Goal: Task Accomplishment & Management: Use online tool/utility

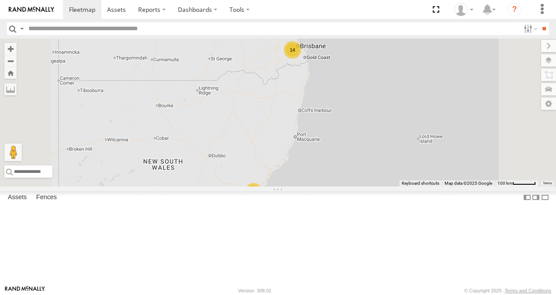
click at [0, 0] on link at bounding box center [0, 0] width 0 height 0
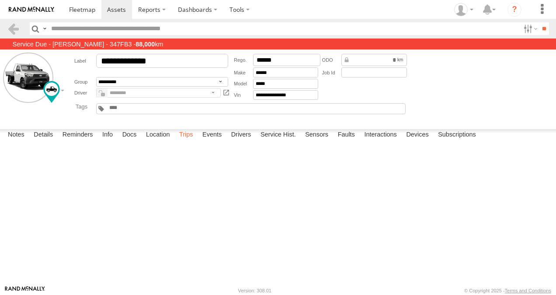
click at [190, 141] on label "Trips" at bounding box center [186, 135] width 23 height 12
click at [116, 8] on span at bounding box center [116, 9] width 19 height 8
click at [82, 11] on span at bounding box center [82, 9] width 26 height 8
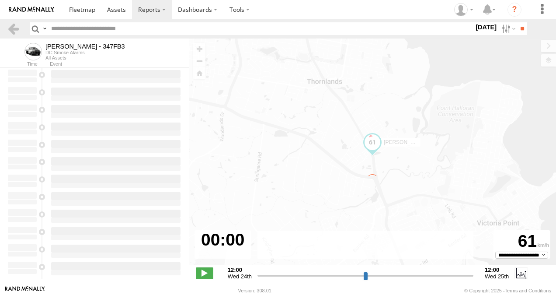
type input "**********"
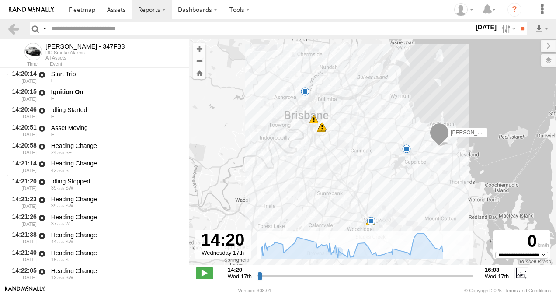
click at [373, 222] on span at bounding box center [371, 220] width 9 height 9
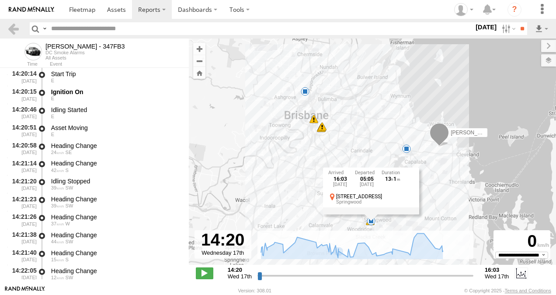
click at [293, 185] on div "Alex - 347FB3 14:36 Wed 14:57 Wed 14:57 Wed 14:58 Wed 15:08 Wed 15:19 Wed 15:49…" at bounding box center [372, 155] width 367 height 235
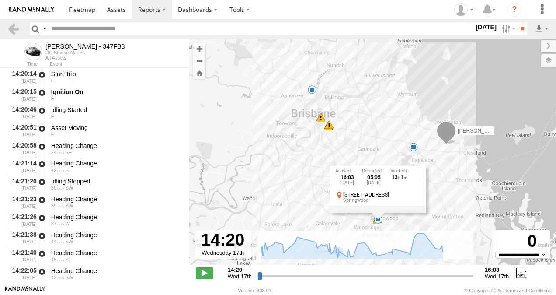
click at [414, 145] on span at bounding box center [413, 147] width 9 height 9
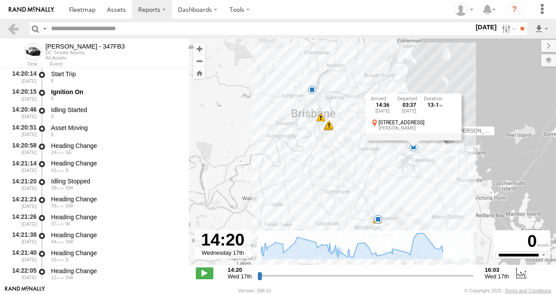
click at [311, 91] on span at bounding box center [312, 89] width 9 height 9
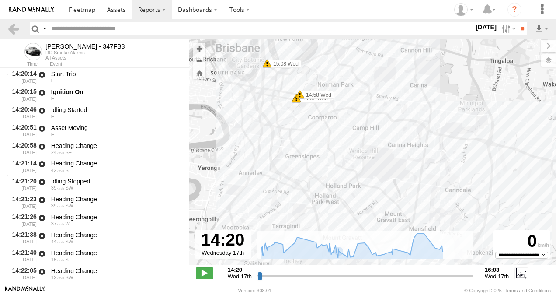
drag, startPoint x: 321, startPoint y: 124, endPoint x: 330, endPoint y: 160, distance: 36.6
click at [330, 159] on div "Alex - 347FB3 14:36 Wed 14:57 Wed 14:57 Wed 14:58 Wed 15:08 Wed 15:19 Wed 15:49…" at bounding box center [372, 155] width 367 height 235
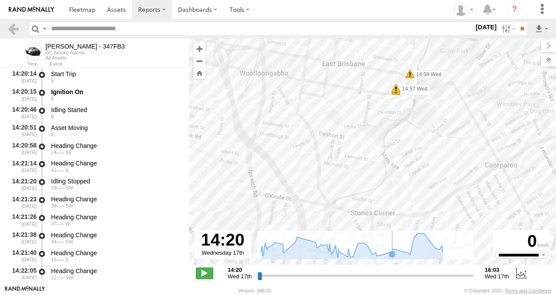
drag, startPoint x: 293, startPoint y: 146, endPoint x: 363, endPoint y: 186, distance: 80.9
click at [392, 235] on div "To navigate the map with touch gestures double-tap and hold your finger on the …" at bounding box center [372, 161] width 367 height 247
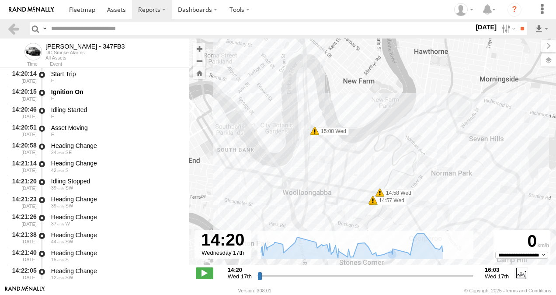
drag, startPoint x: 345, startPoint y: 108, endPoint x: 339, endPoint y: 212, distance: 104.6
click at [338, 213] on div "Alex - 347FB3 14:36 Wed 14:57 Wed 14:57 Wed 14:58 Wed 15:08 Wed 15:19 Wed 15:49…" at bounding box center [372, 155] width 367 height 235
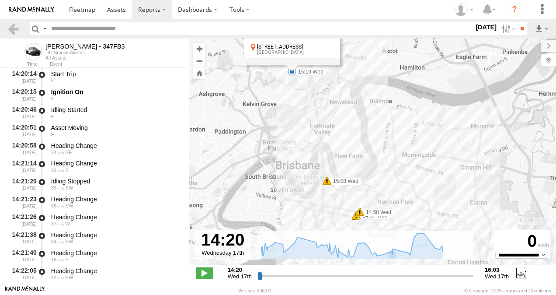
drag, startPoint x: 360, startPoint y: 94, endPoint x: 341, endPoint y: 129, distance: 40.3
click at [362, 160] on div "Alex - 347FB3 14:36 Wed 14:57 Wed 14:57 Wed 14:58 Wed 15:08 Wed 15:19 Wed 15:49…" at bounding box center [372, 155] width 367 height 235
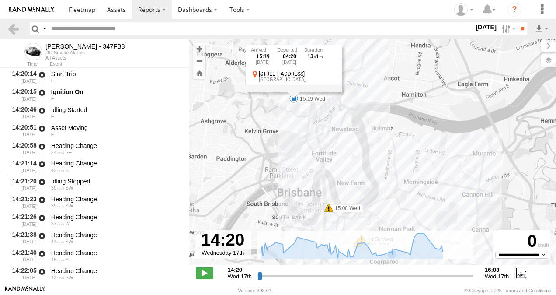
drag, startPoint x: 306, startPoint y: 100, endPoint x: 307, endPoint y: 125, distance: 25.0
click at [307, 125] on div "Alex - 347FB3 14:36 Wed 14:57 Wed 14:57 Wed 14:58 Wed 15:08 Wed 15:19 Wed 15:49…" at bounding box center [372, 155] width 367 height 235
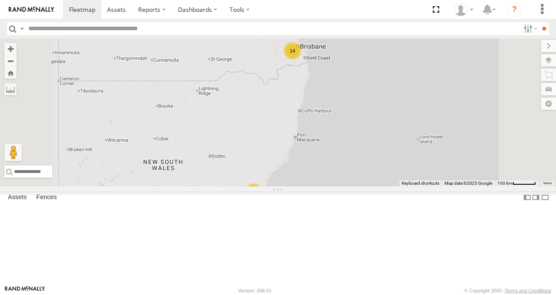
scroll to position [87, 0]
click at [0, 0] on link at bounding box center [0, 0] width 0 height 0
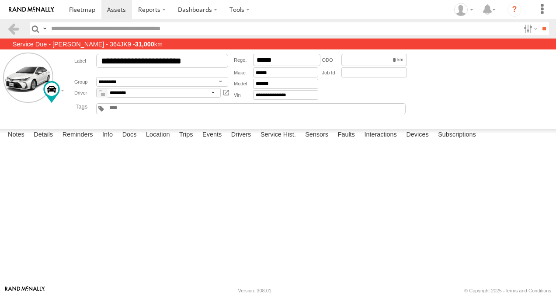
scroll to position [1, 0]
click at [190, 141] on label "Trips" at bounding box center [186, 135] width 23 height 12
click at [90, 10] on span at bounding box center [82, 9] width 26 height 8
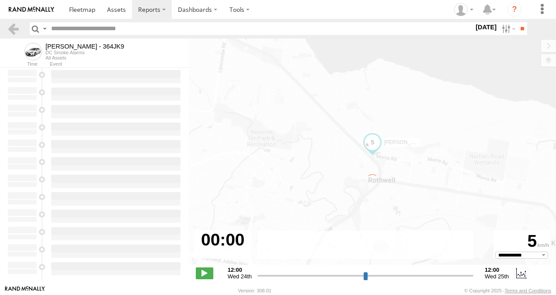
select select "**********"
type input "**********"
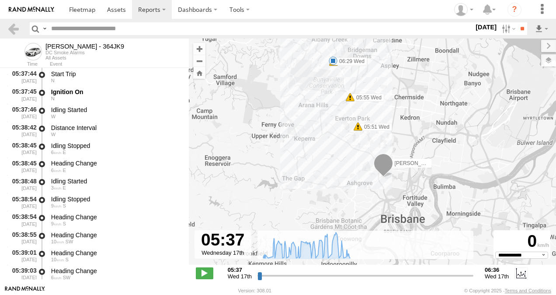
drag, startPoint x: 330, startPoint y: 160, endPoint x: 314, endPoint y: 123, distance: 40.2
click at [314, 123] on div "Benjamin Fidow - 364JK9 05:51 Wed 05:55 Wed 06:01 Wed 06:29 Wed" at bounding box center [372, 155] width 367 height 235
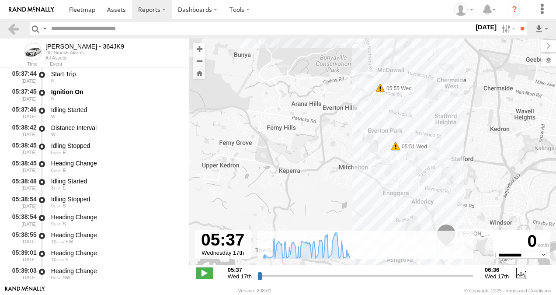
click at [381, 88] on span at bounding box center [380, 88] width 9 height 9
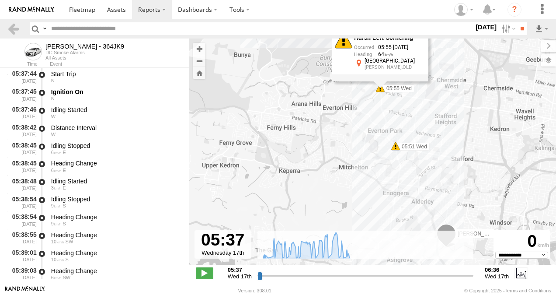
click at [396, 149] on span at bounding box center [395, 146] width 9 height 9
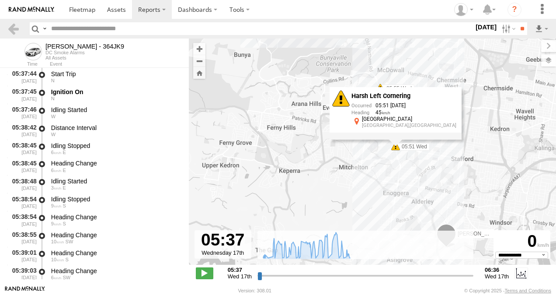
click at [461, 172] on div "Benjamin Fidow - 364JK9 05:51 Wed 05:55 Wed 06:01 Wed 06:29 Wed Harsh Left Corn…" at bounding box center [372, 155] width 367 height 235
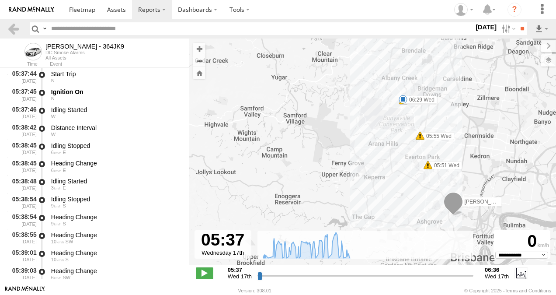
click at [402, 97] on span at bounding box center [403, 99] width 9 height 9
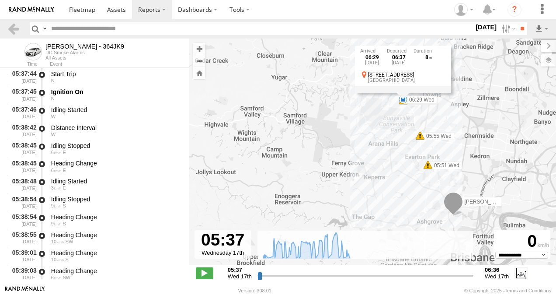
click at [422, 136] on span at bounding box center [420, 135] width 9 height 9
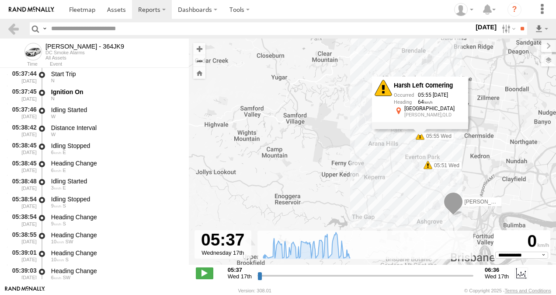
click at [428, 167] on span at bounding box center [428, 164] width 9 height 9
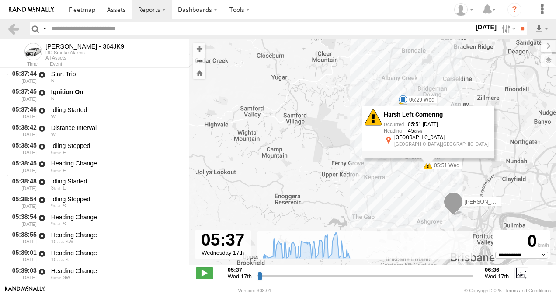
click at [368, 178] on div "Benjamin Fidow - 364JK9 05:51 Wed 05:55 Wed 06:01 Wed 06:29 Wed Harsh Left Corn…" at bounding box center [372, 155] width 367 height 235
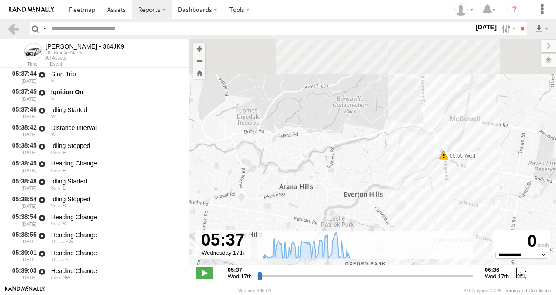
drag, startPoint x: 398, startPoint y: 115, endPoint x: 363, endPoint y: 214, distance: 104.4
click at [363, 214] on div "Benjamin Fidow - 364JK9 05:51 Wed 05:55 Wed 06:01 Wed 06:29 Wed" at bounding box center [372, 155] width 367 height 235
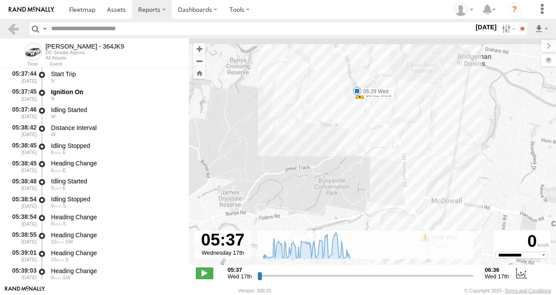
drag, startPoint x: 402, startPoint y: 91, endPoint x: 377, endPoint y: 225, distance: 135.7
click at [376, 233] on div "To navigate the map with touch gestures double-tap and hold your finger on the …" at bounding box center [372, 161] width 367 height 247
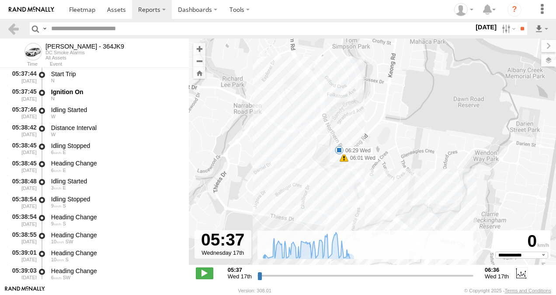
click at [344, 159] on span at bounding box center [344, 157] width 9 height 9
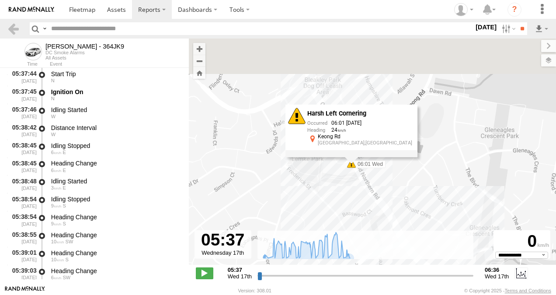
drag, startPoint x: 346, startPoint y: 162, endPoint x: 349, endPoint y: 196, distance: 34.2
click at [348, 201] on div "Benjamin Fidow - 364JK9 05:51 Wed 05:55 Wed 06:01 Wed 06:29 Wed Harsh Left Corn…" at bounding box center [372, 155] width 367 height 235
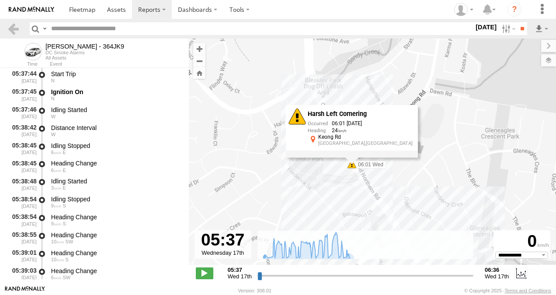
click at [309, 166] on div "Benjamin Fidow - 364JK9 05:51 Wed 05:55 Wed 06:01 Wed 06:29 Wed Harsh Left Corn…" at bounding box center [372, 155] width 367 height 235
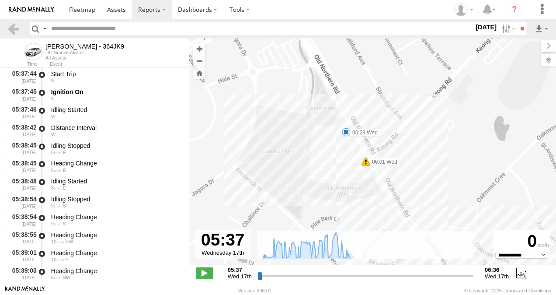
click at [346, 133] on span at bounding box center [346, 132] width 9 height 9
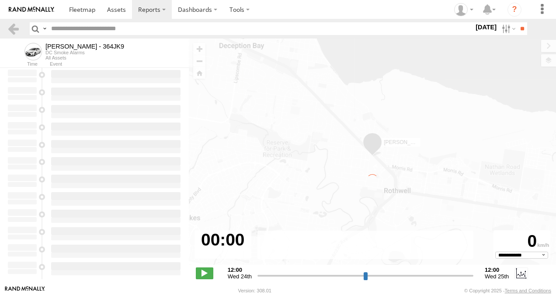
select select "**********"
type input "**********"
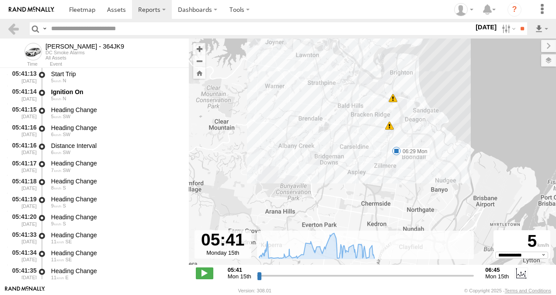
drag, startPoint x: 404, startPoint y: 174, endPoint x: 401, endPoint y: 72, distance: 101.5
click at [401, 72] on div "[PERSON_NAME] - 364JK9 05:42 Mon 05:43 Mon 05:48 Mon 05:50 Mon 06:29 Mon 5 6" at bounding box center [372, 155] width 367 height 235
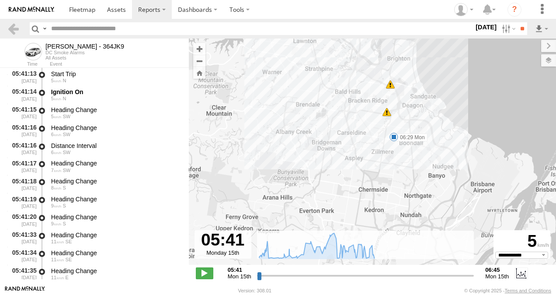
click at [394, 137] on span at bounding box center [394, 136] width 9 height 9
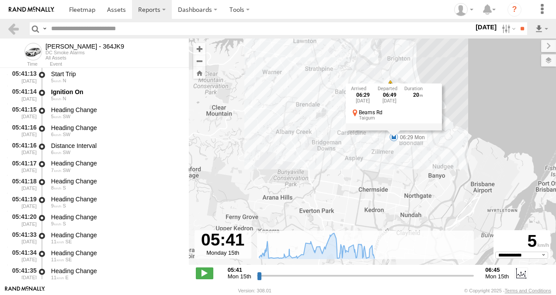
click at [341, 169] on div "[PERSON_NAME] - 364JK9 05:42 Mon 05:43 Mon 05:48 Mon 05:50 Mon 06:29 Mon 5 6 06…" at bounding box center [372, 155] width 367 height 235
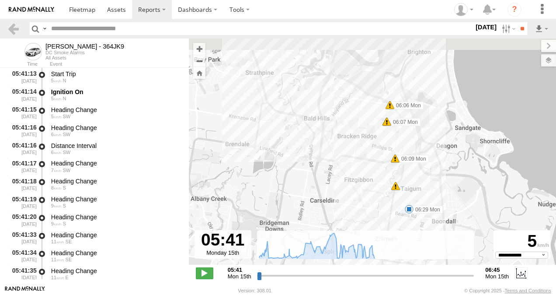
drag, startPoint x: 385, startPoint y: 102, endPoint x: 361, endPoint y: 196, distance: 96.6
click at [361, 196] on div "[PERSON_NAME] - 364JK9 05:42 Mon 05:43 Mon 05:48 Mon 05:50 Mon 06:29 Mon 06:06 …" at bounding box center [372, 155] width 367 height 235
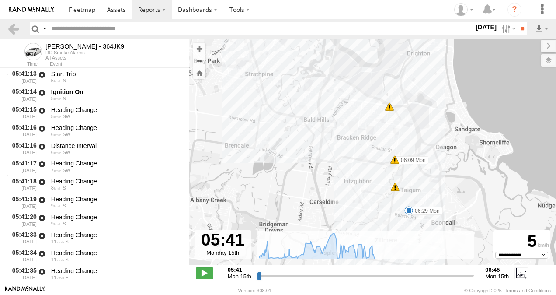
click at [394, 160] on span at bounding box center [394, 159] width 9 height 9
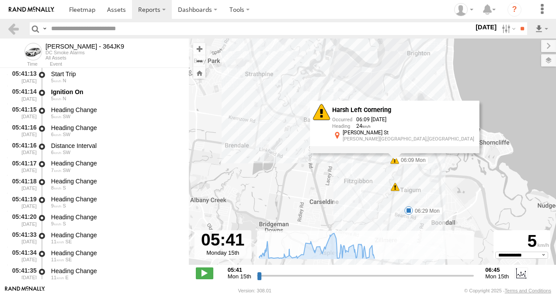
drag, startPoint x: 344, startPoint y: 178, endPoint x: 380, endPoint y: 187, distance: 37.5
click at [348, 179] on div "[PERSON_NAME] - 364JK9 05:42 Mon 05:43 Mon 05:48 Mon 05:50 Mon 06:29 Mon 5 06:0…" at bounding box center [372, 155] width 367 height 235
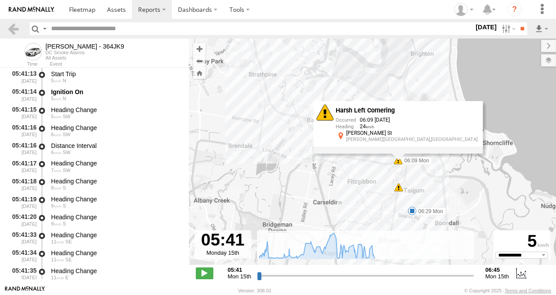
click at [400, 188] on div "5" at bounding box center [398, 187] width 9 height 9
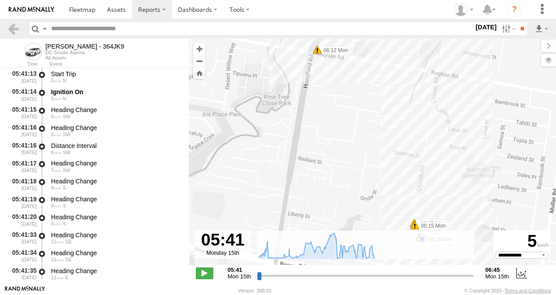
drag, startPoint x: 391, startPoint y: 189, endPoint x: 373, endPoint y: 102, distance: 88.8
click at [373, 102] on div "[PERSON_NAME] - 364JK9 05:42 Mon 05:43 Mon 05:48 Mon 05:50 Mon 06:29 Mon 06:09 …" at bounding box center [372, 155] width 367 height 235
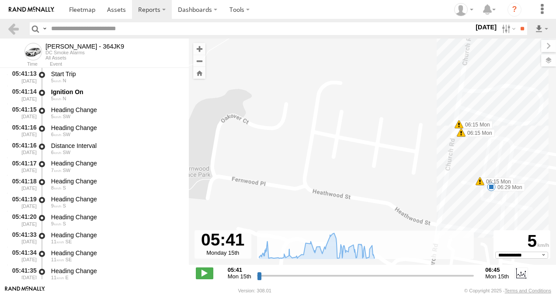
click at [459, 125] on span at bounding box center [459, 124] width 9 height 9
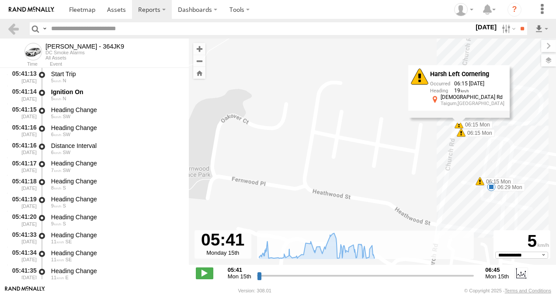
click at [414, 152] on div "[PERSON_NAME] - 364JK9 05:42 Mon 05:43 Mon 05:48 Mon 05:50 Mon 06:29 Mon 06:09 …" at bounding box center [372, 155] width 367 height 235
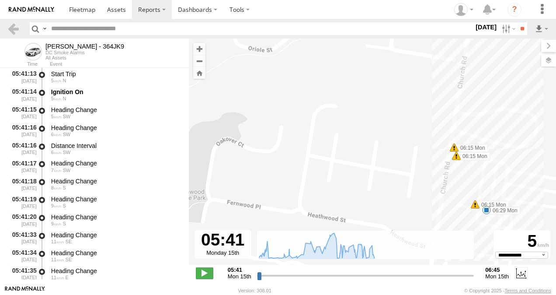
drag, startPoint x: 426, startPoint y: 75, endPoint x: 398, endPoint y: 219, distance: 147.0
click at [398, 219] on div "[PERSON_NAME] - 364JK9 05:42 Mon 05:43 Mon 05:48 Mon 05:50 Mon 06:29 Mon 06:09 …" at bounding box center [372, 155] width 367 height 235
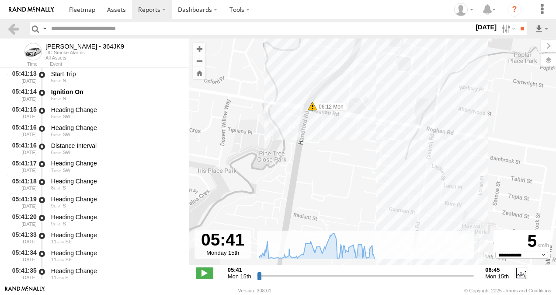
drag, startPoint x: 481, startPoint y: 80, endPoint x: 437, endPoint y: 207, distance: 134.9
click at [437, 207] on div "[PERSON_NAME] - 364JK9 05:42 Mon 05:43 Mon 05:48 Mon 05:50 Mon 06:29 Mon 06:09 …" at bounding box center [372, 155] width 367 height 235
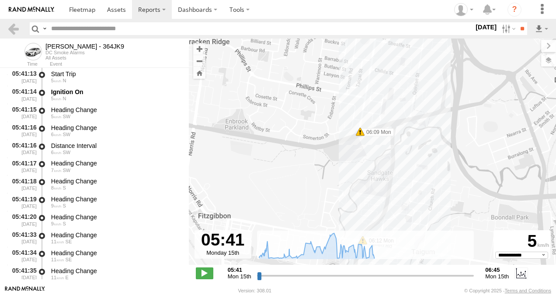
drag, startPoint x: 442, startPoint y: 91, endPoint x: 425, endPoint y: 188, distance: 98.2
click at [425, 188] on div "Benjamin Fidow - 364JK9 05:42 Mon 05:43 Mon 05:48 Mon 05:50 Mon 06:29 Mon 06:09…" at bounding box center [372, 155] width 367 height 235
click at [360, 136] on span at bounding box center [359, 134] width 9 height 9
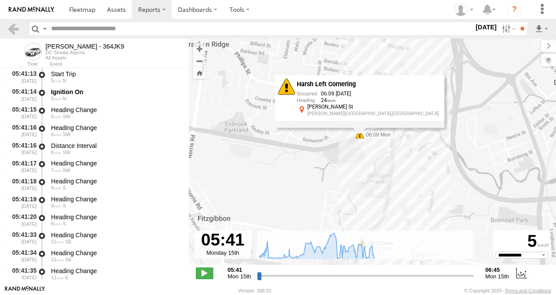
click at [335, 169] on div "Benjamin Fidow - 364JK9 05:42 Mon 05:43 Mon 05:48 Mon 05:50 Mon 06:29 Mon 06:09…" at bounding box center [372, 155] width 367 height 235
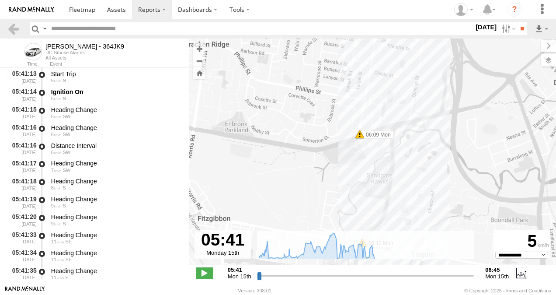
click at [426, 84] on div "Benjamin Fidow - 364JK9 05:42 Mon 05:43 Mon 05:48 Mon 05:50 Mon 06:29 Mon 06:09…" at bounding box center [372, 155] width 367 height 235
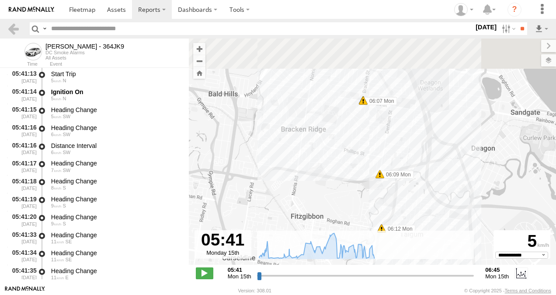
drag, startPoint x: 434, startPoint y: 69, endPoint x: 418, endPoint y: 179, distance: 111.9
click at [418, 179] on div "Benjamin Fidow - 364JK9 05:42 Mon 05:43 Mon 05:48 Mon 05:50 Mon 06:29 Mon 06:09…" at bounding box center [372, 155] width 367 height 235
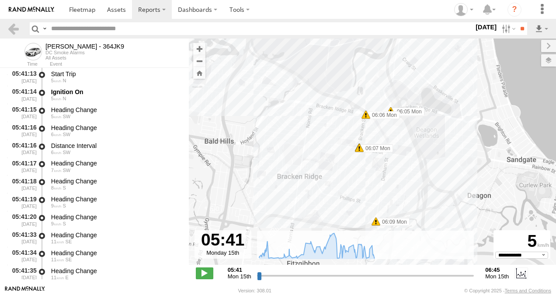
click at [361, 150] on span at bounding box center [359, 147] width 9 height 9
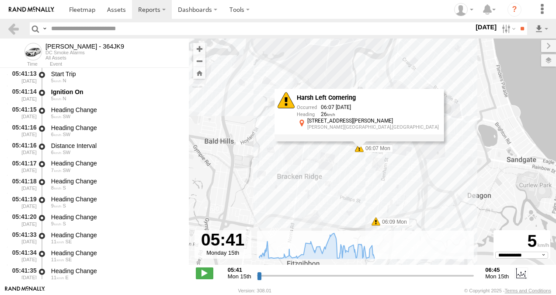
click at [308, 191] on div "Benjamin Fidow - 364JK9 05:42 Mon 05:43 Mon 05:48 Mon 05:50 Mon 06:29 Mon 06:09…" at bounding box center [372, 155] width 367 height 235
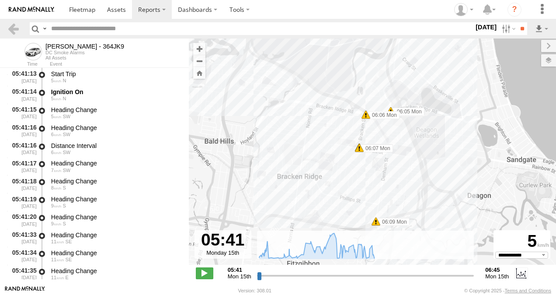
click at [366, 116] on span at bounding box center [366, 114] width 9 height 9
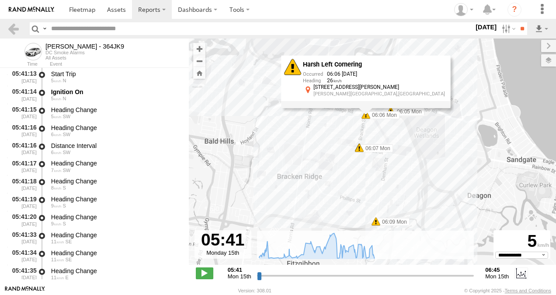
click at [390, 131] on div "Benjamin Fidow - 364JK9 05:42 Mon 05:43 Mon 05:48 Mon 05:50 Mon 06:29 Mon 06:09…" at bounding box center [372, 155] width 367 height 235
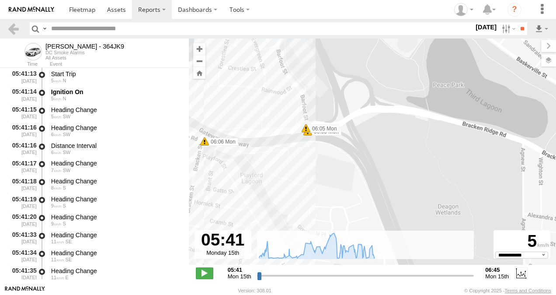
drag, startPoint x: 320, startPoint y: 98, endPoint x: 324, endPoint y: 163, distance: 64.8
click at [323, 171] on div "Benjamin Fidow - 364JK9 05:42 Mon 05:43 Mon 05:48 Mon 05:50 Mon 06:29 Mon 06:09…" at bounding box center [372, 155] width 367 height 235
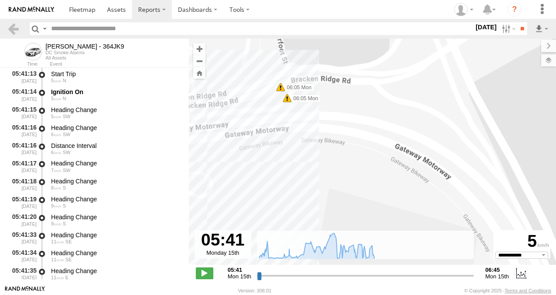
click at [287, 99] on span at bounding box center [287, 98] width 9 height 9
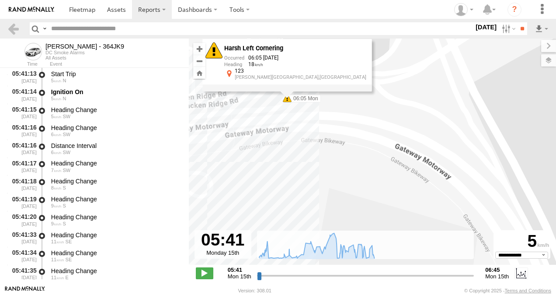
drag, startPoint x: 267, startPoint y: 130, endPoint x: 275, endPoint y: 105, distance: 26.1
click at [267, 129] on div "Benjamin Fidow - 364JK9 05:42 Mon 05:43 Mon 05:48 Mon 05:50 Mon 06:29 Mon 06:09…" at bounding box center [372, 155] width 367 height 235
click at [216, 69] on div "Benjamin Fidow - 364JK9 05:42 Mon 05:43 Mon 05:48 Mon 05:50 Mon 06:29 Mon 06:09…" at bounding box center [372, 155] width 367 height 235
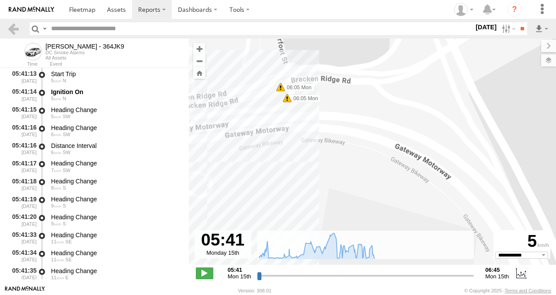
click at [281, 88] on span at bounding box center [280, 87] width 9 height 9
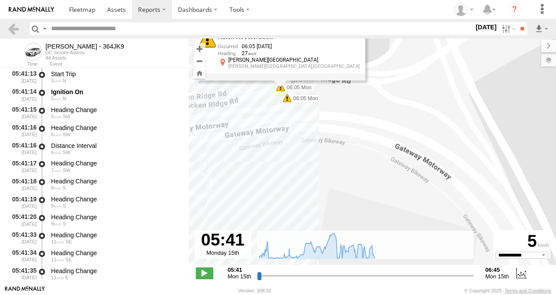
drag, startPoint x: 289, startPoint y: 150, endPoint x: 293, endPoint y: 151, distance: 4.8
click at [289, 151] on div "Benjamin Fidow - 364JK9 05:42 Mon 05:43 Mon 05:48 Mon 05:50 Mon 06:29 Mon 06:09…" at bounding box center [372, 155] width 367 height 235
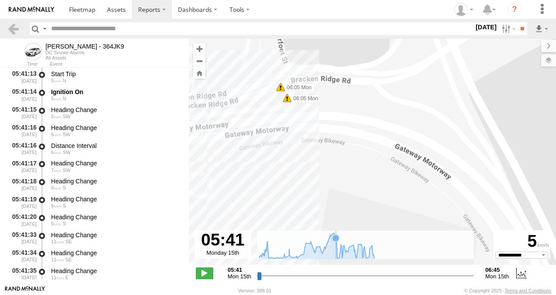
drag, startPoint x: 286, startPoint y: 82, endPoint x: 338, endPoint y: 234, distance: 160.9
click at [339, 238] on div "To navigate the map with touch gestures double-tap and hold your finger on the …" at bounding box center [372, 161] width 367 height 247
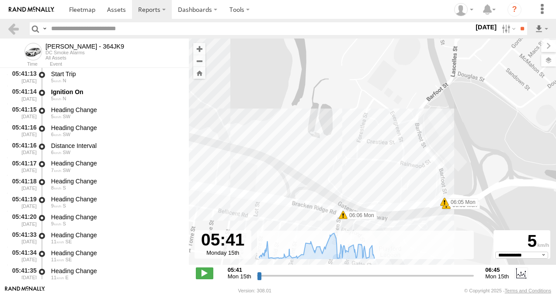
drag, startPoint x: 294, startPoint y: 126, endPoint x: 422, endPoint y: 178, distance: 137.7
click at [422, 178] on div "Benjamin Fidow - 364JK9 05:42 Mon 05:43 Mon 05:48 Mon 05:50 Mon 06:29 Mon 06:09…" at bounding box center [372, 155] width 367 height 235
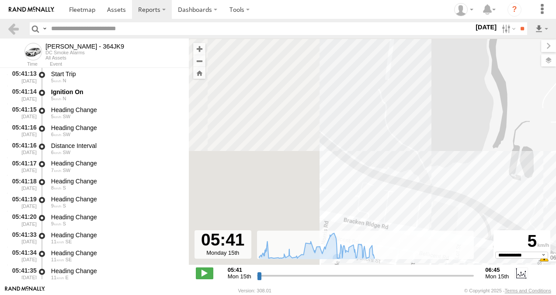
drag, startPoint x: 278, startPoint y: 130, endPoint x: 465, endPoint y: 171, distance: 191.0
click at [465, 171] on div "Benjamin Fidow - 364JK9 05:42 Mon 05:43 Mon 05:48 Mon 05:50 Mon 06:29 Mon 06:09…" at bounding box center [372, 155] width 367 height 235
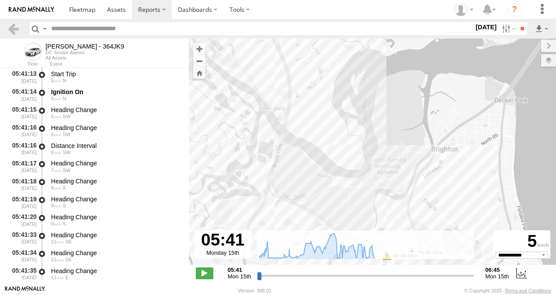
drag, startPoint x: 349, startPoint y: 76, endPoint x: 327, endPoint y: 132, distance: 60.1
click at [322, 192] on div "Benjamin Fidow - 364JK9 05:42 Mon 05:43 Mon 05:48 Mon 05:50 Mon 06:29 Mon 06:09…" at bounding box center [372, 155] width 367 height 235
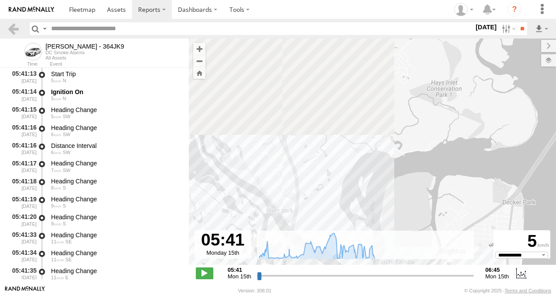
drag, startPoint x: 312, startPoint y: 73, endPoint x: 331, endPoint y: 115, distance: 46.4
click at [315, 178] on div "Benjamin Fidow - 364JK9 05:42 Mon 05:43 Mon 05:48 Mon 05:50 Mon 06:29 Mon 06:09…" at bounding box center [372, 155] width 367 height 235
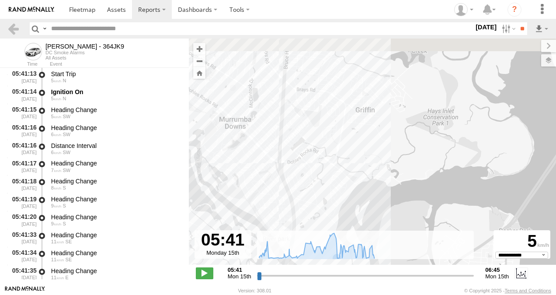
drag, startPoint x: 334, startPoint y: 93, endPoint x: 334, endPoint y: 129, distance: 36.3
click at [325, 153] on div "Benjamin Fidow - 364JK9 05:42 Mon 05:43 Mon 05:48 Mon 05:50 Mon 06:29 Mon 06:09…" at bounding box center [372, 155] width 367 height 235
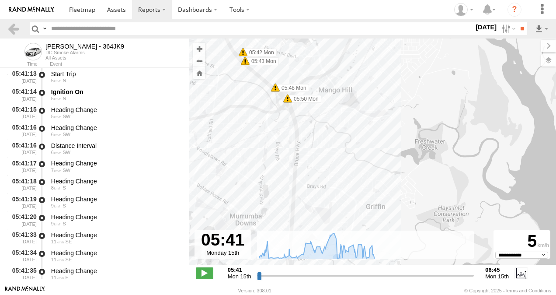
drag, startPoint x: 289, startPoint y: 74, endPoint x: 298, endPoint y: 120, distance: 46.3
click at [297, 123] on div "Benjamin Fidow - 364JK9 05:42 Mon 05:43 Mon 05:48 Mon 05:50 Mon 06:29 Mon 06:09…" at bounding box center [372, 155] width 367 height 235
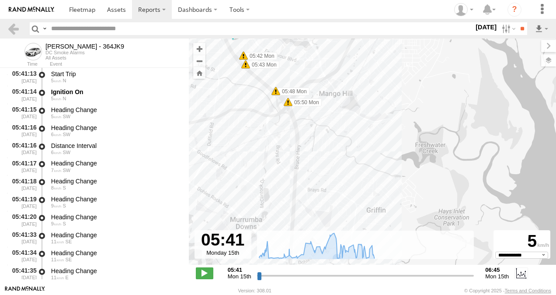
click at [288, 104] on span at bounding box center [288, 101] width 9 height 9
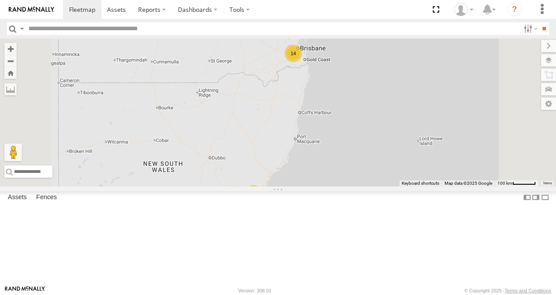
click at [0, 0] on link at bounding box center [0, 0] width 0 height 0
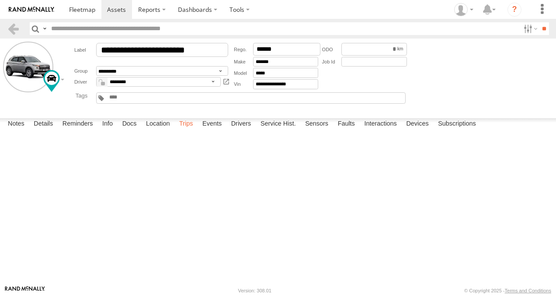
click at [185, 130] on label "Trips" at bounding box center [186, 124] width 23 height 12
click at [84, 12] on span at bounding box center [82, 9] width 26 height 8
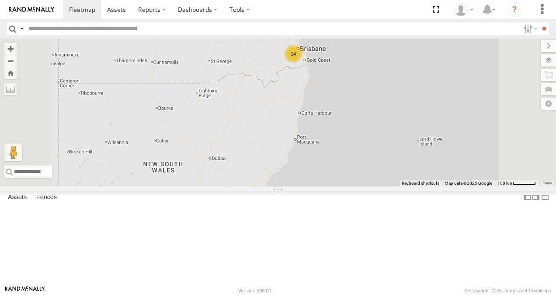
scroll to position [44, 0]
drag, startPoint x: 128, startPoint y: 107, endPoint x: 129, endPoint y: 111, distance: 4.7
click at [0, 0] on link at bounding box center [0, 0] width 0 height 0
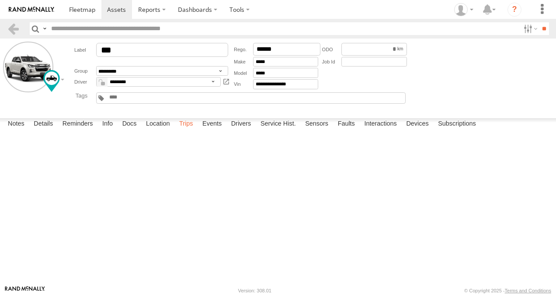
click at [191, 130] on label "Trips" at bounding box center [186, 124] width 23 height 12
